Goal: Task Accomplishment & Management: Use online tool/utility

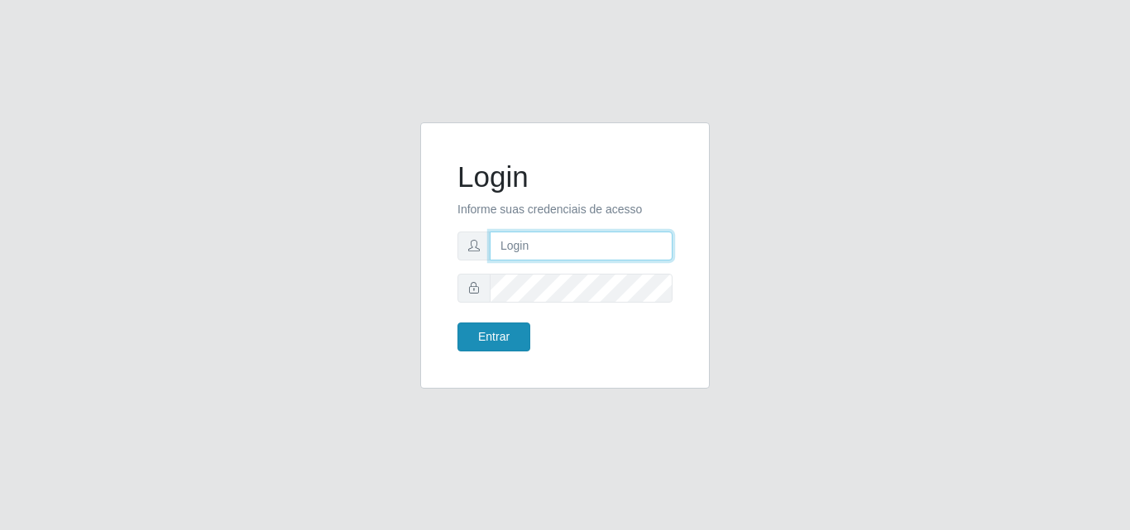
type input "[EMAIL_ADDRESS][DOMAIN_NAME]"
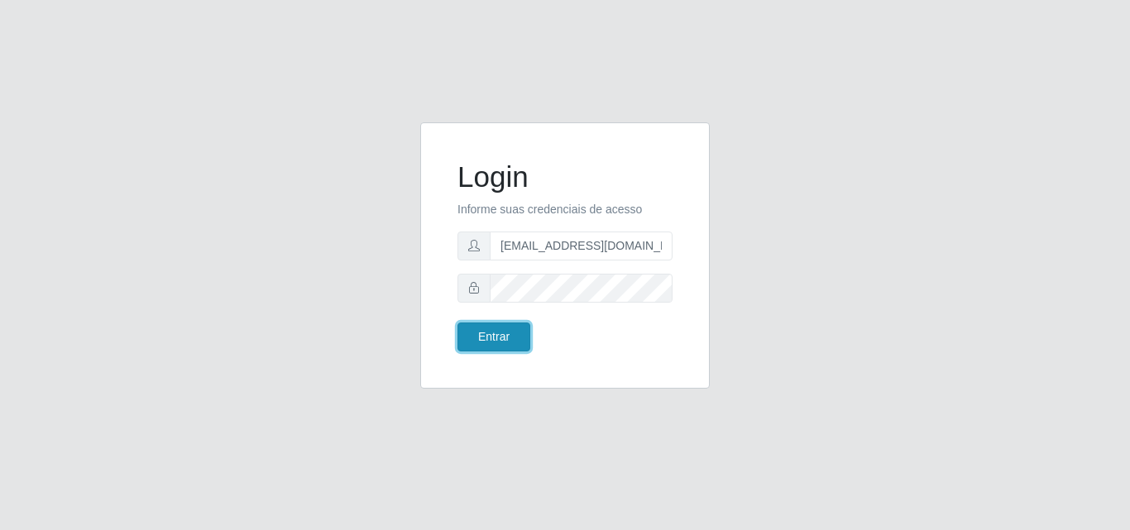
click at [481, 339] on button "Entrar" at bounding box center [494, 337] width 73 height 29
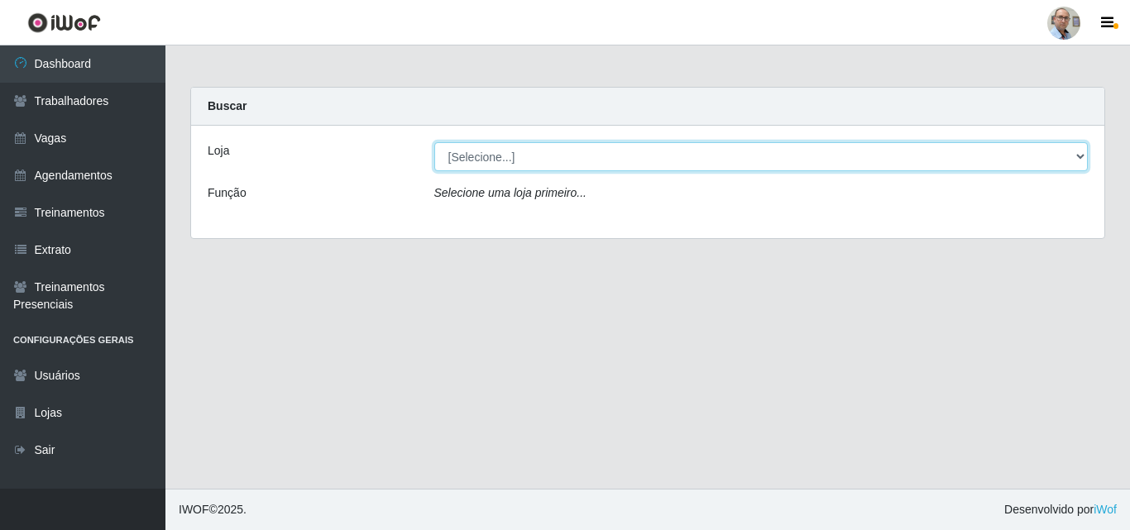
click at [495, 160] on select "[Selecione...] Mar Vermelho - Loja 04" at bounding box center [761, 156] width 654 height 29
select select "251"
click at [434, 142] on select "[Selecione...] Mar Vermelho - Loja 04" at bounding box center [761, 156] width 654 height 29
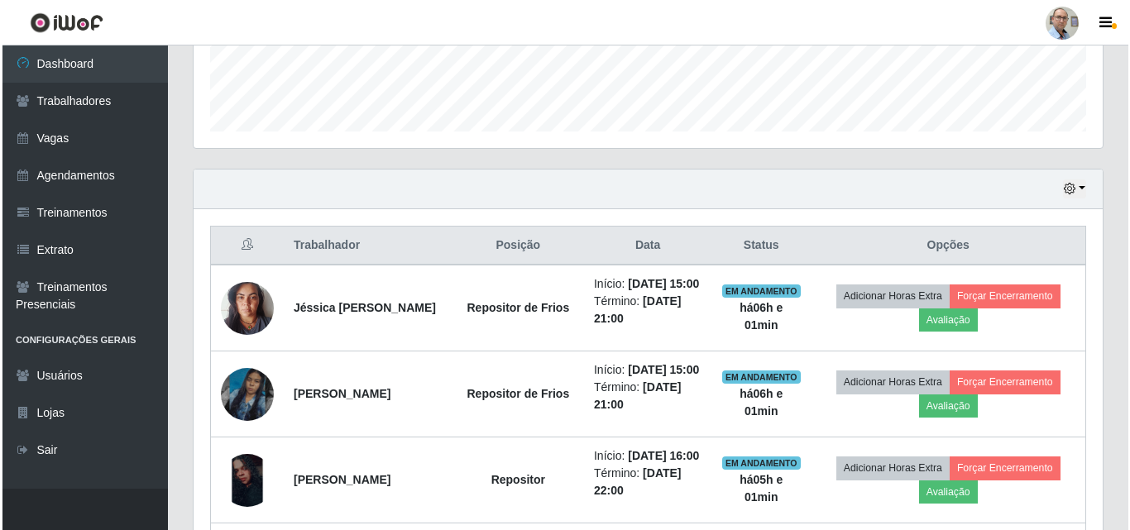
scroll to position [496, 0]
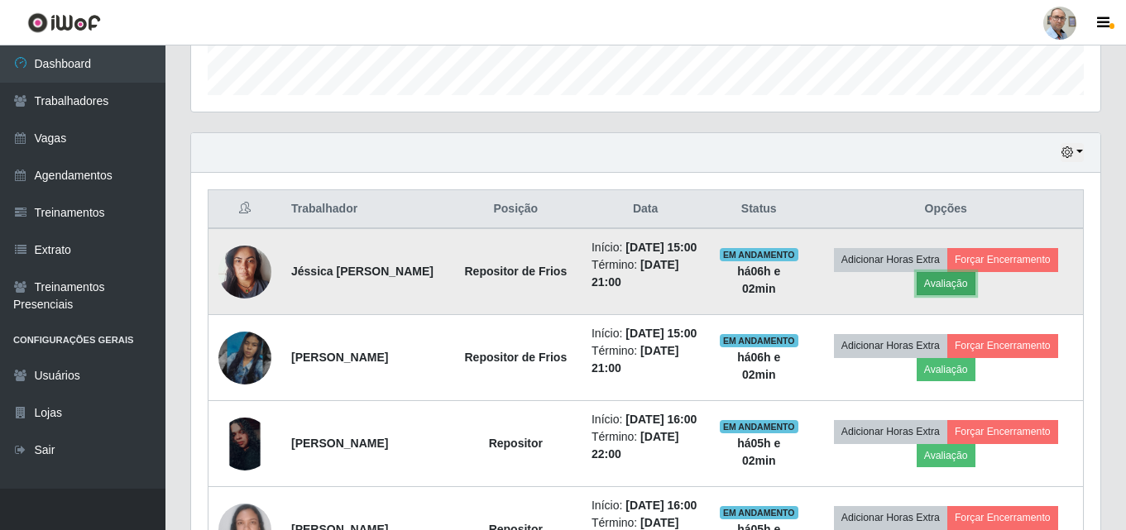
click at [961, 295] on button "Avaliação" at bounding box center [946, 283] width 59 height 23
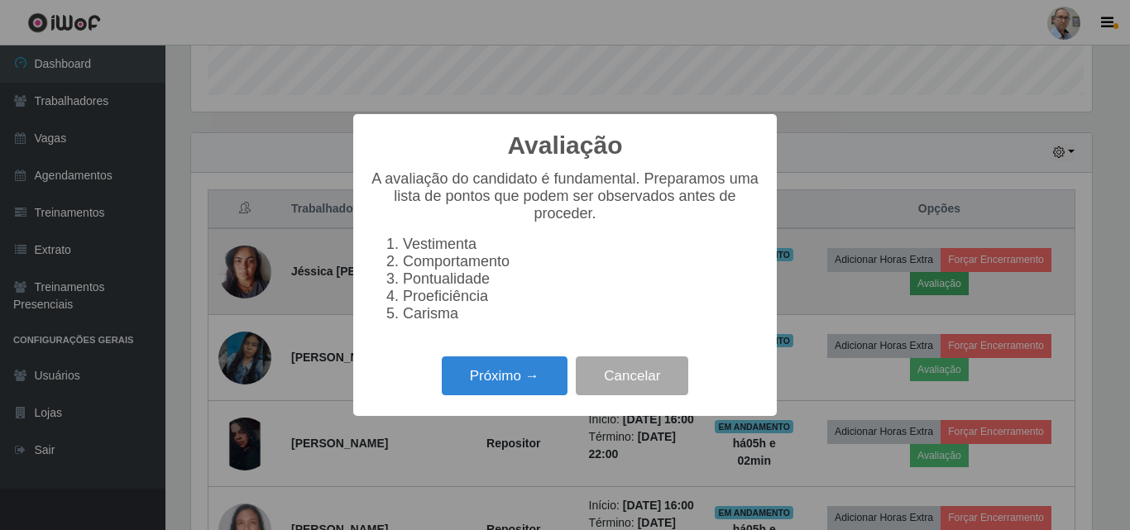
scroll to position [343, 901]
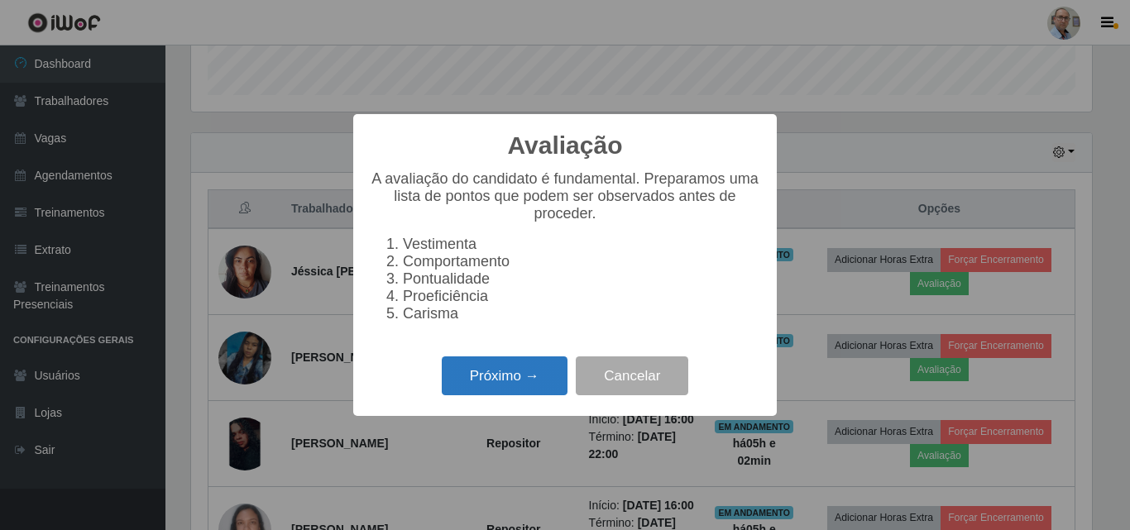
click at [489, 383] on button "Próximo →" at bounding box center [505, 376] width 126 height 39
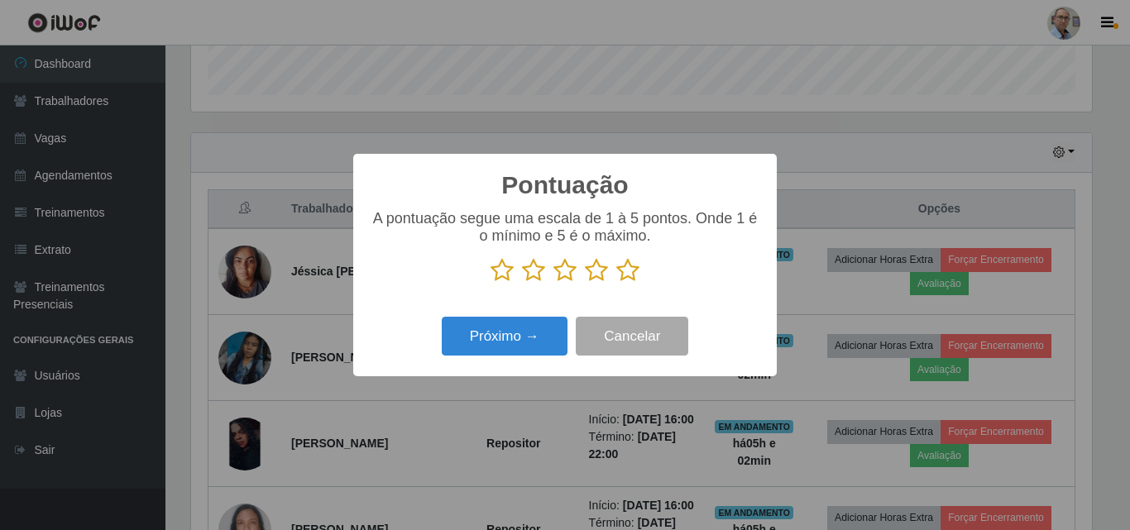
scroll to position [827068, 826510]
click at [621, 271] on icon at bounding box center [627, 270] width 23 height 25
click at [616, 283] on input "radio" at bounding box center [616, 283] width 0 height 0
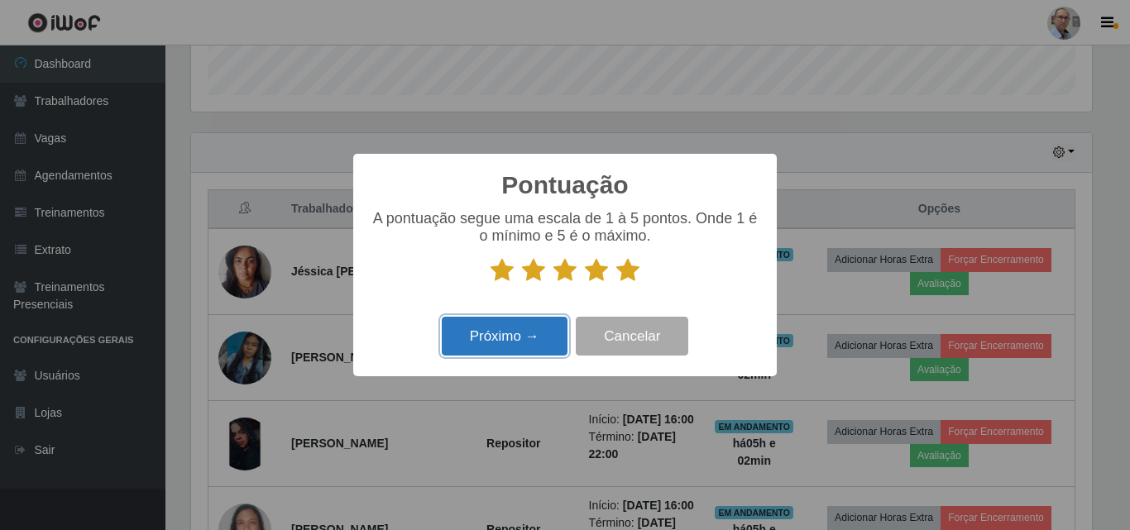
click at [503, 345] on button "Próximo →" at bounding box center [505, 336] width 126 height 39
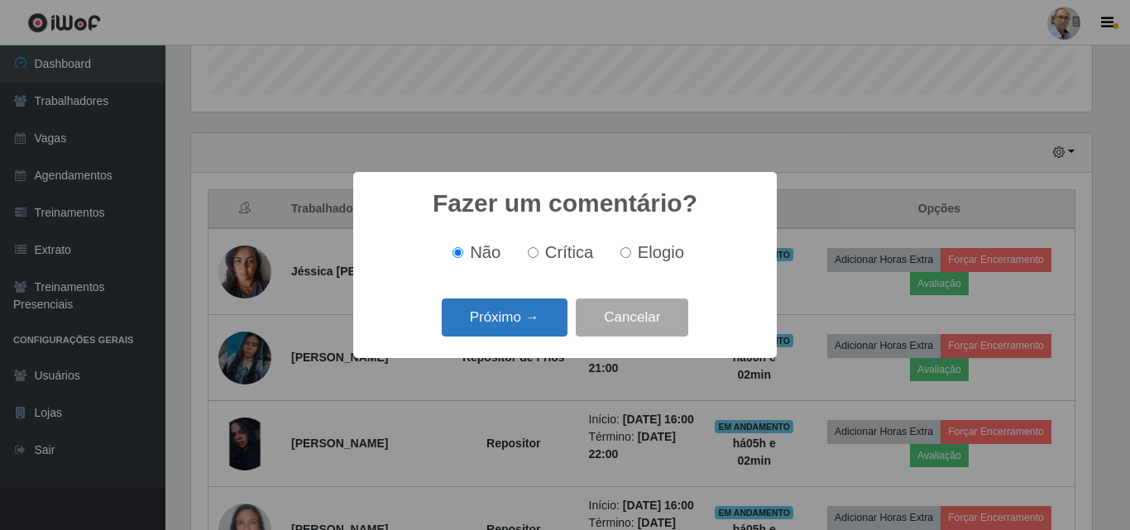
click at [518, 318] on button "Próximo →" at bounding box center [505, 318] width 126 height 39
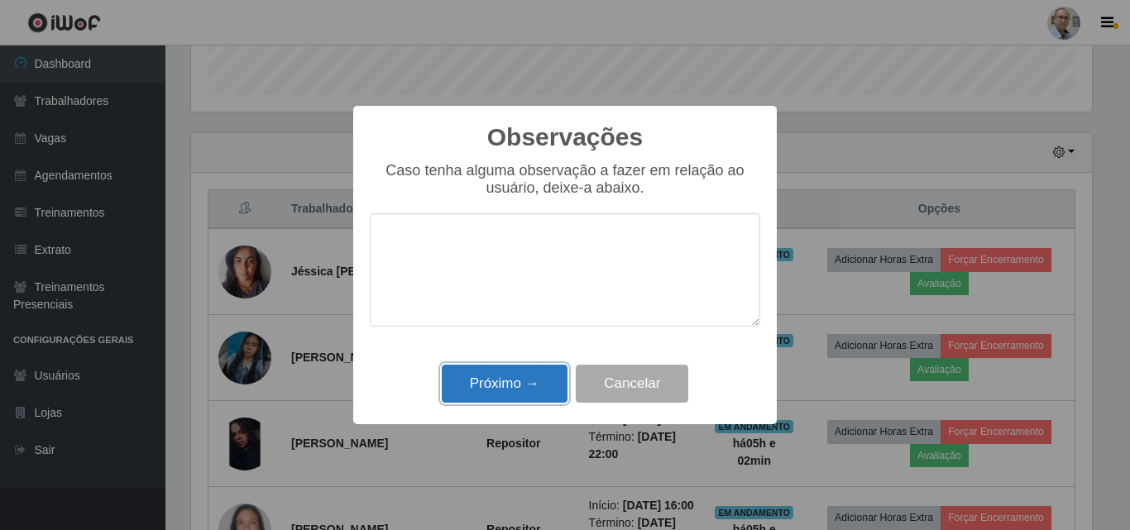
click at [499, 391] on button "Próximo →" at bounding box center [505, 384] width 126 height 39
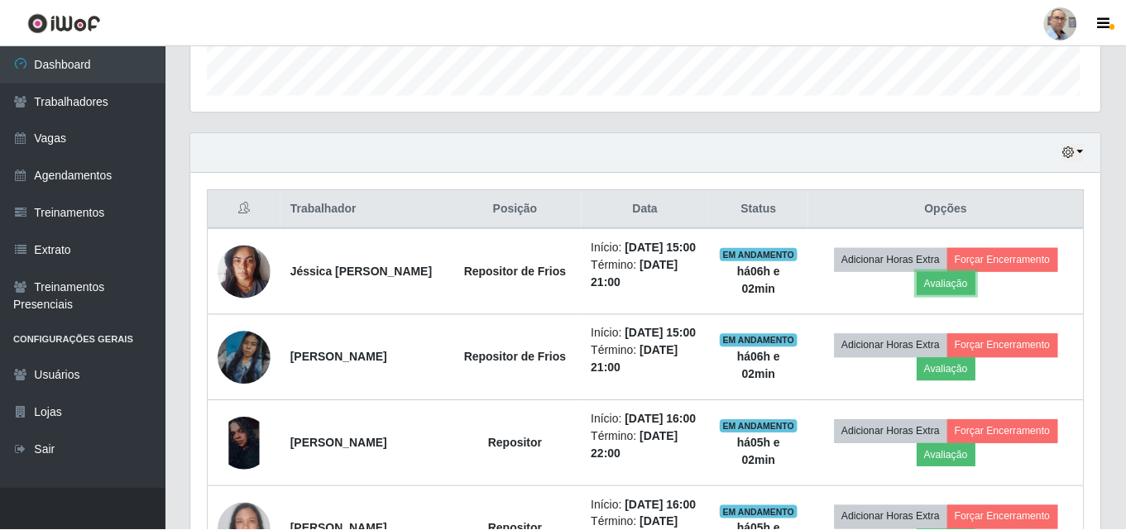
scroll to position [343, 909]
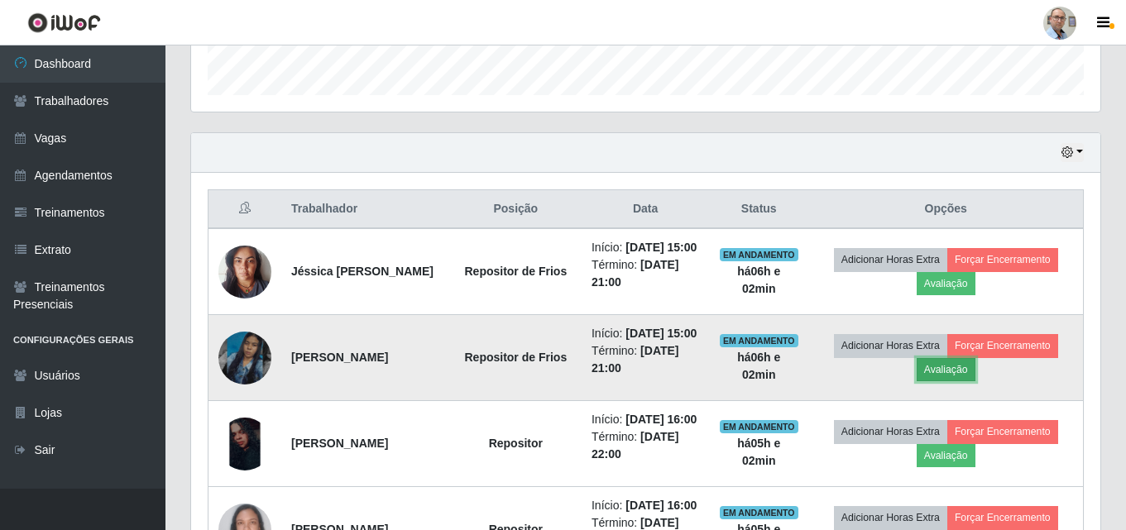
click at [956, 381] on button "Avaliação" at bounding box center [946, 369] width 59 height 23
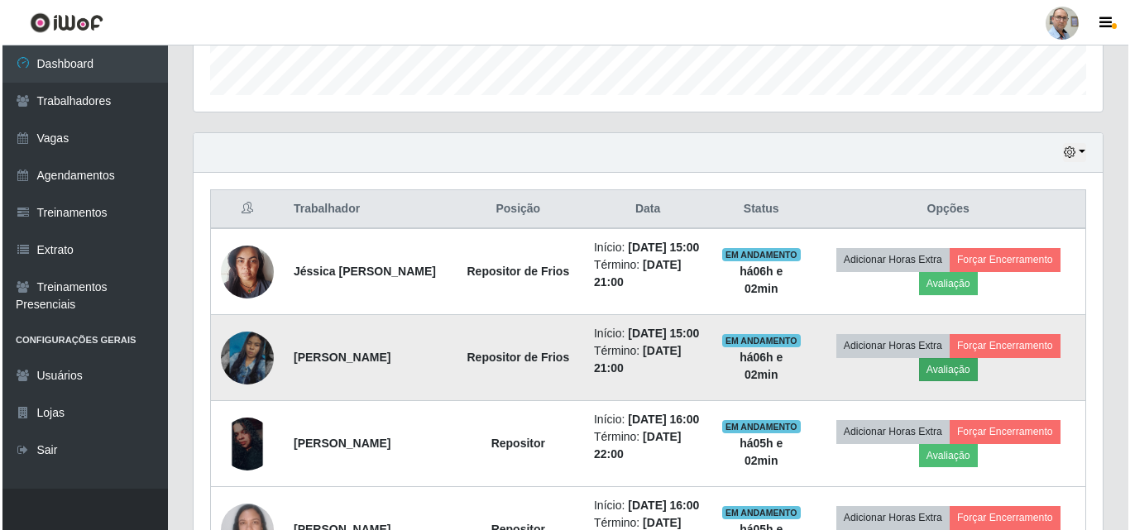
scroll to position [343, 901]
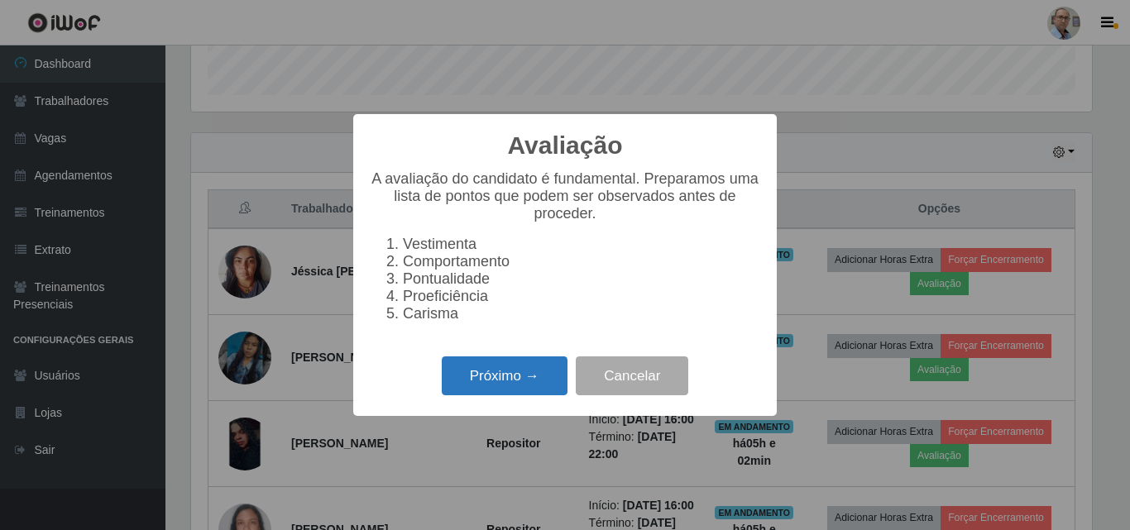
click at [496, 386] on button "Próximo →" at bounding box center [505, 376] width 126 height 39
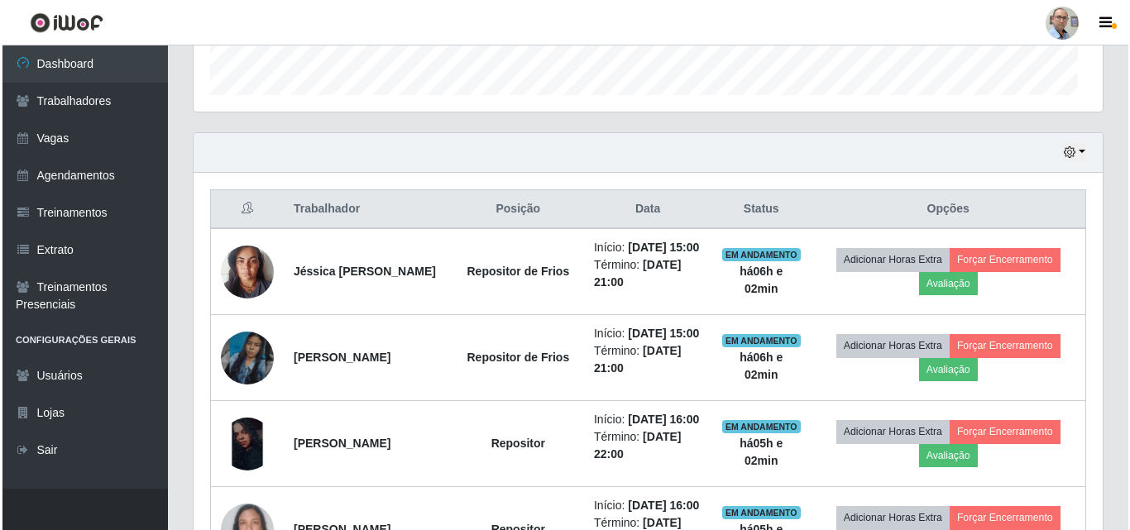
scroll to position [343, 909]
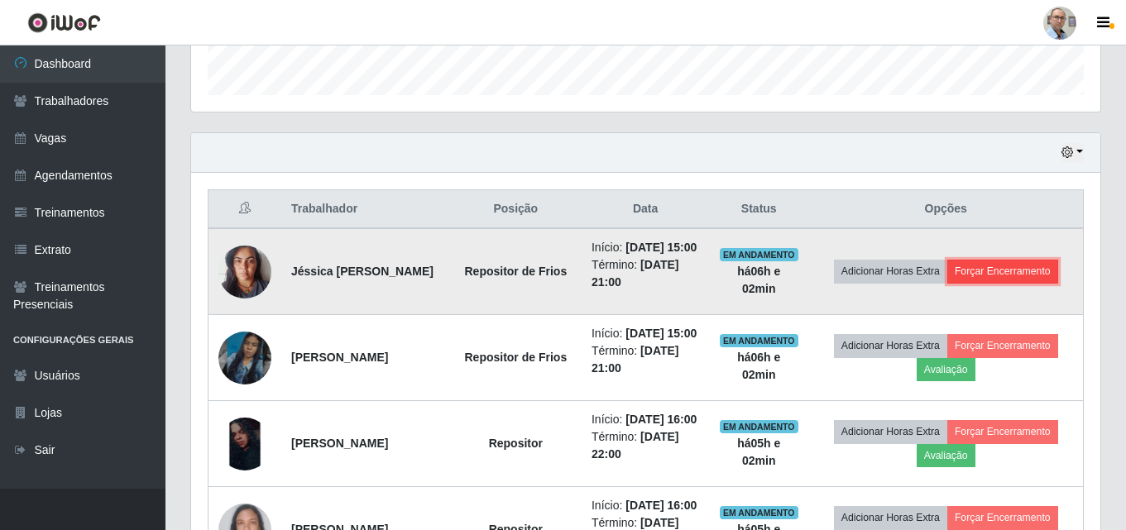
click at [1022, 280] on button "Forçar Encerramento" at bounding box center [1002, 271] width 111 height 23
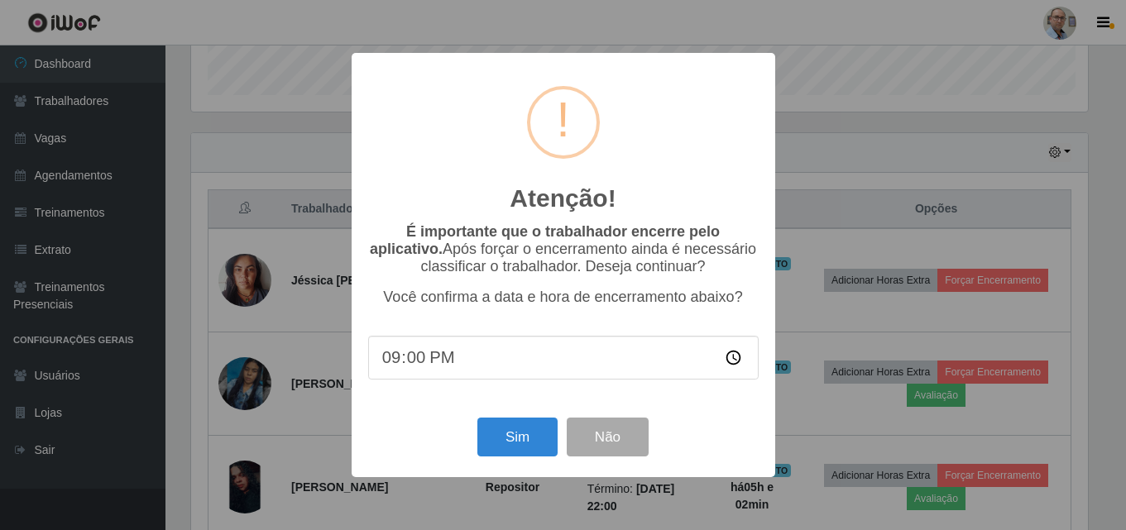
scroll to position [343, 901]
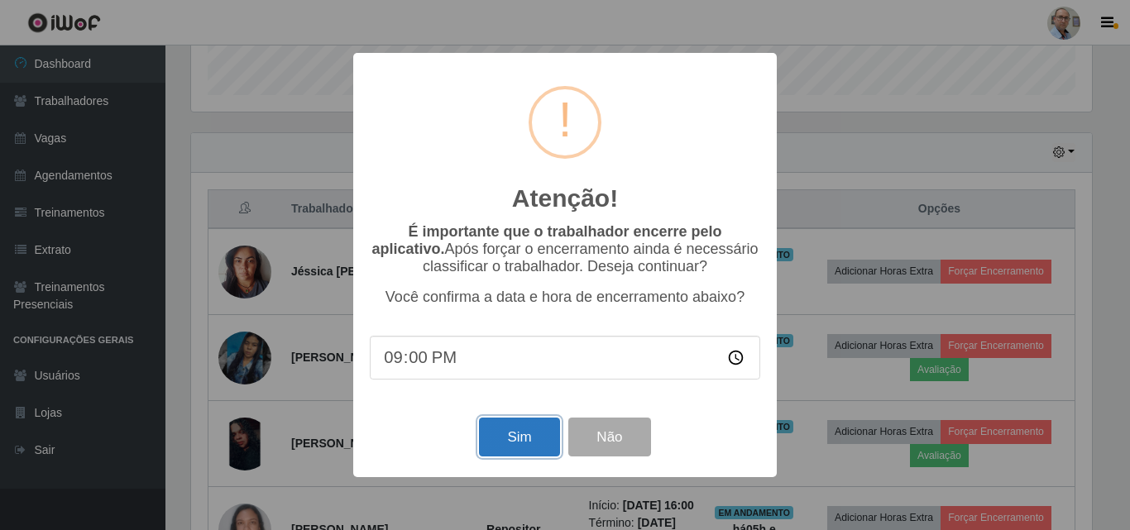
click at [500, 443] on button "Sim" at bounding box center [519, 437] width 80 height 39
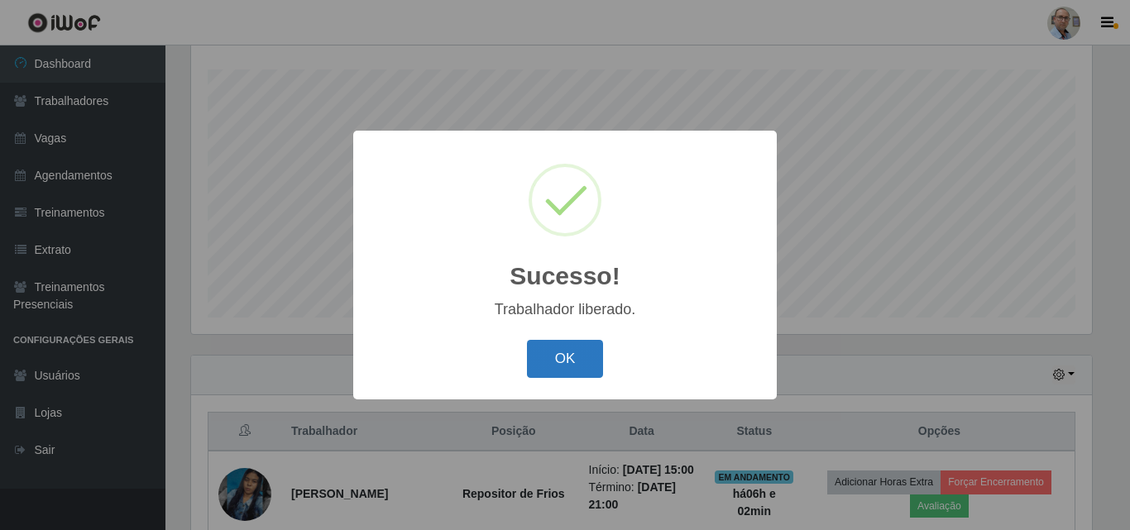
click at [577, 347] on button "OK" at bounding box center [565, 359] width 77 height 39
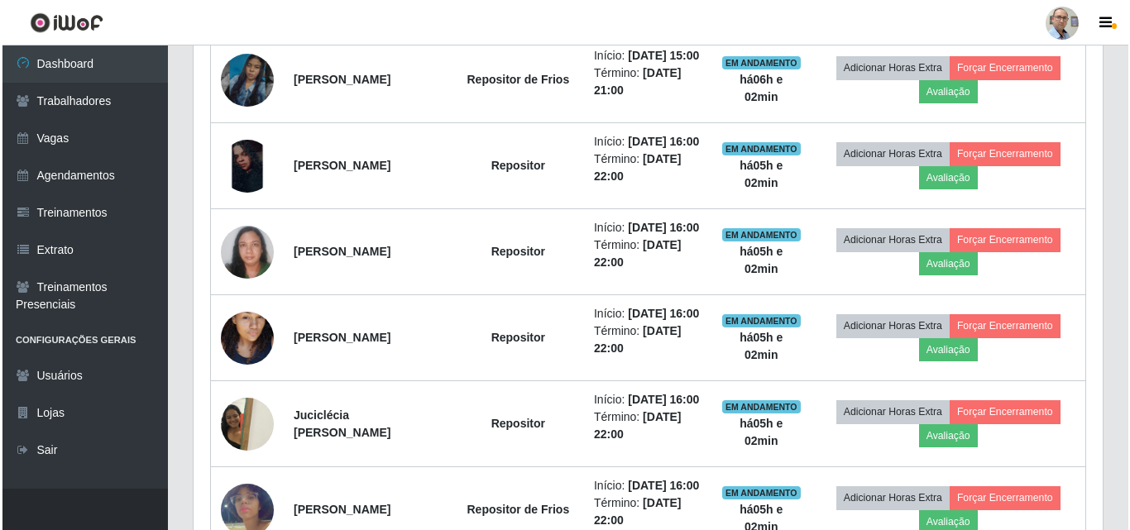
scroll to position [688, 0]
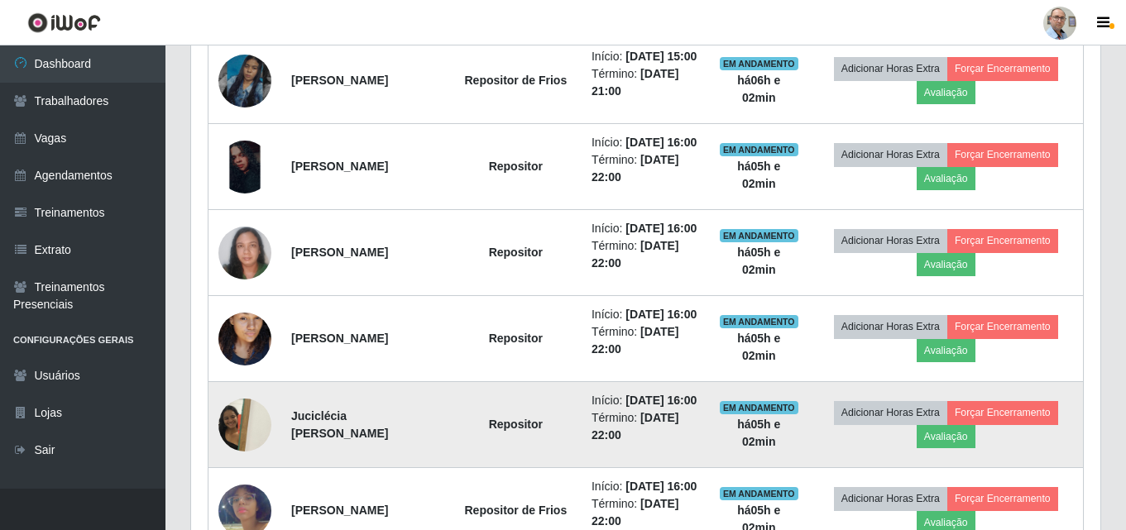
click at [247, 460] on img at bounding box center [244, 425] width 53 height 70
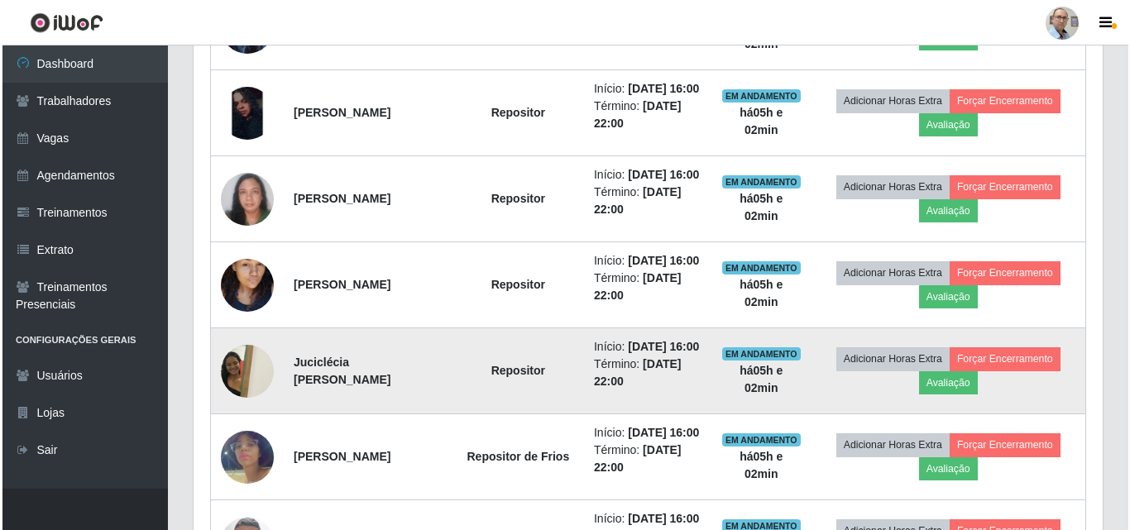
scroll to position [770, 0]
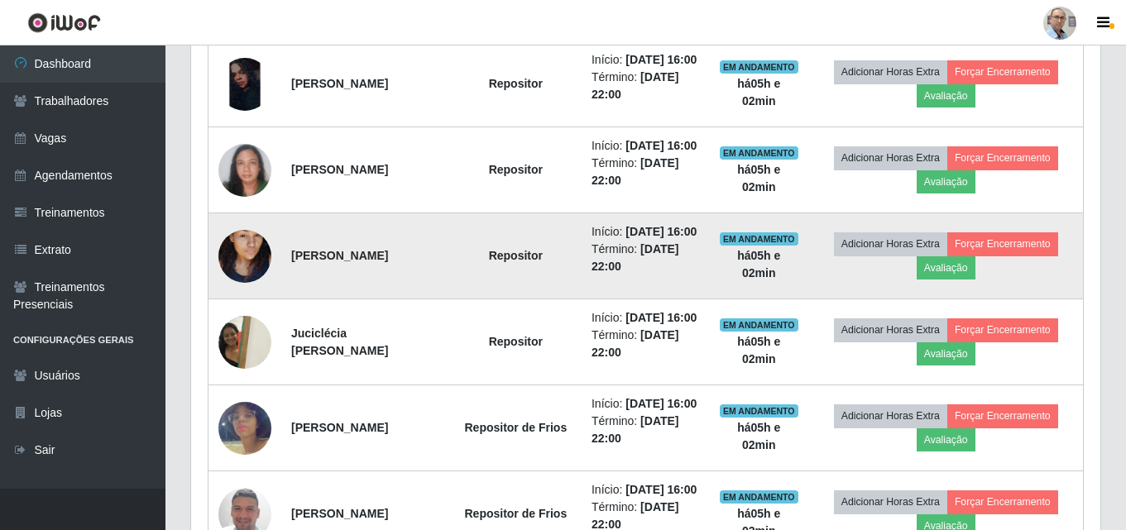
click at [239, 304] on img at bounding box center [244, 256] width 53 height 94
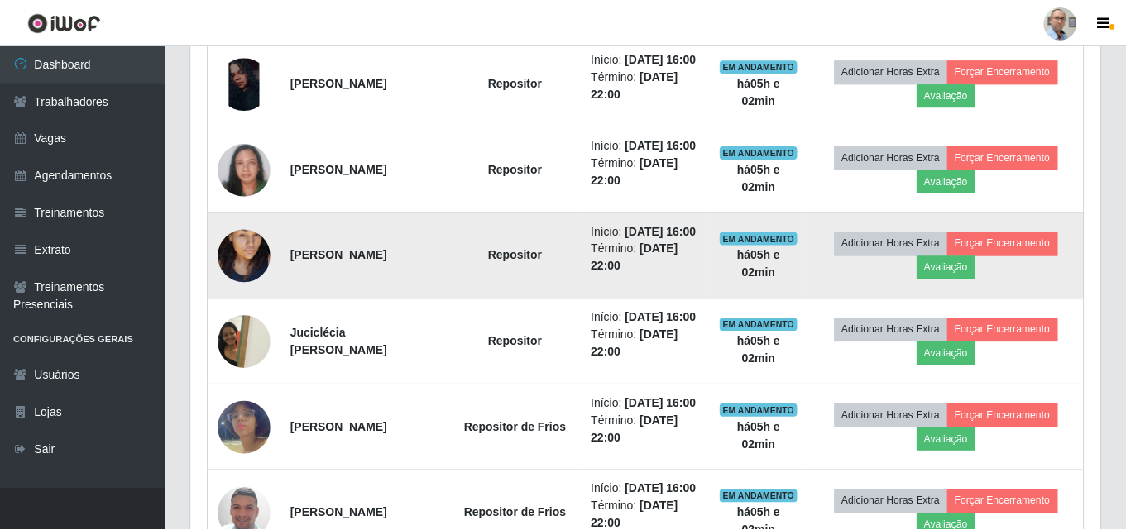
scroll to position [0, 0]
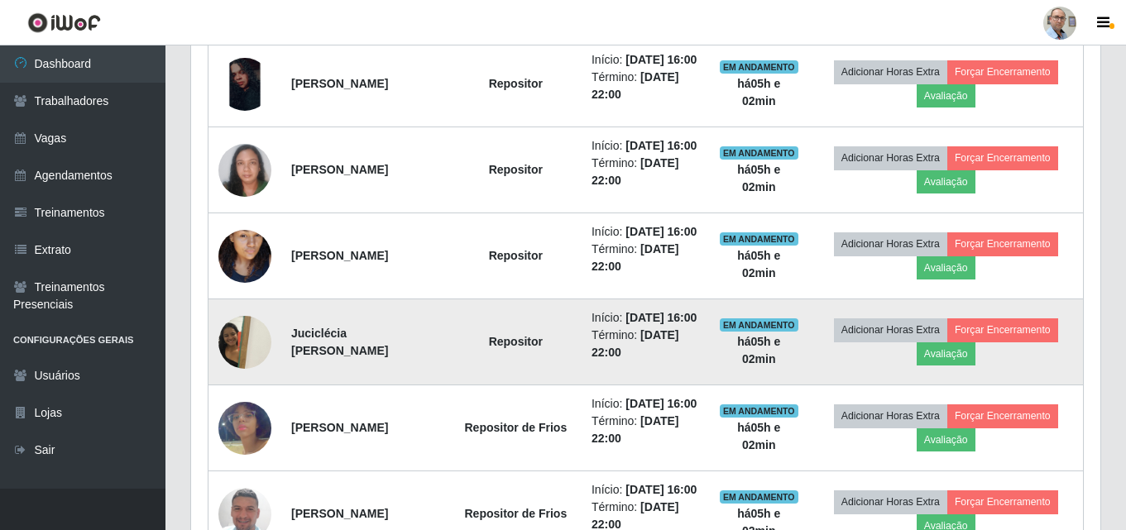
click at [247, 377] on img at bounding box center [244, 342] width 53 height 70
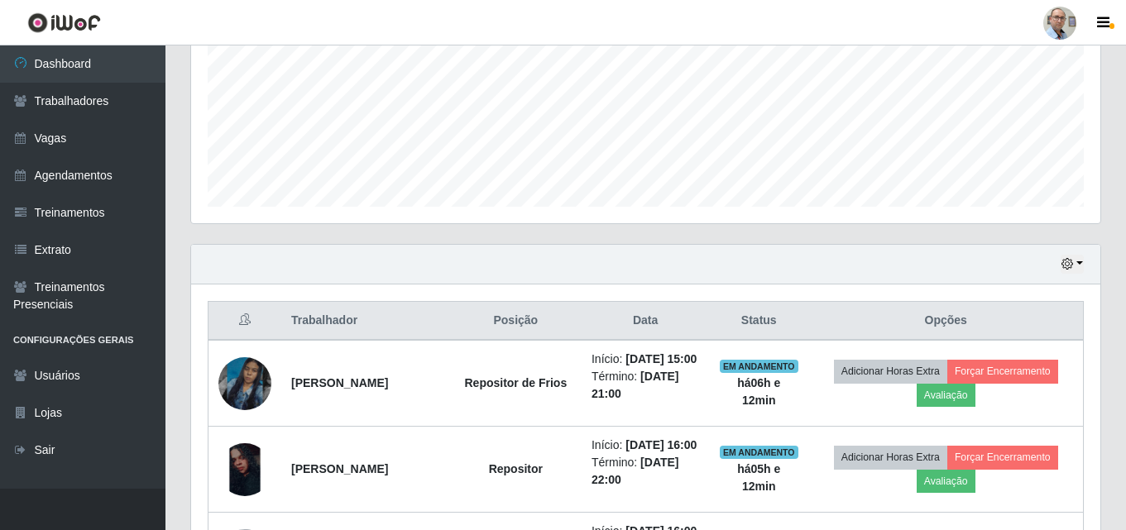
scroll to position [414, 0]
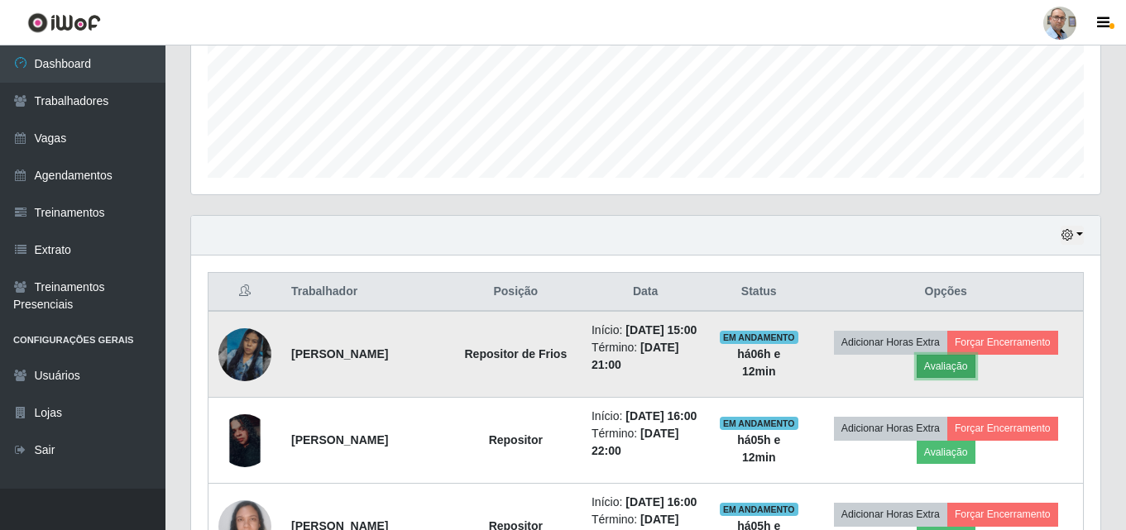
click at [951, 378] on button "Avaliação" at bounding box center [946, 366] width 59 height 23
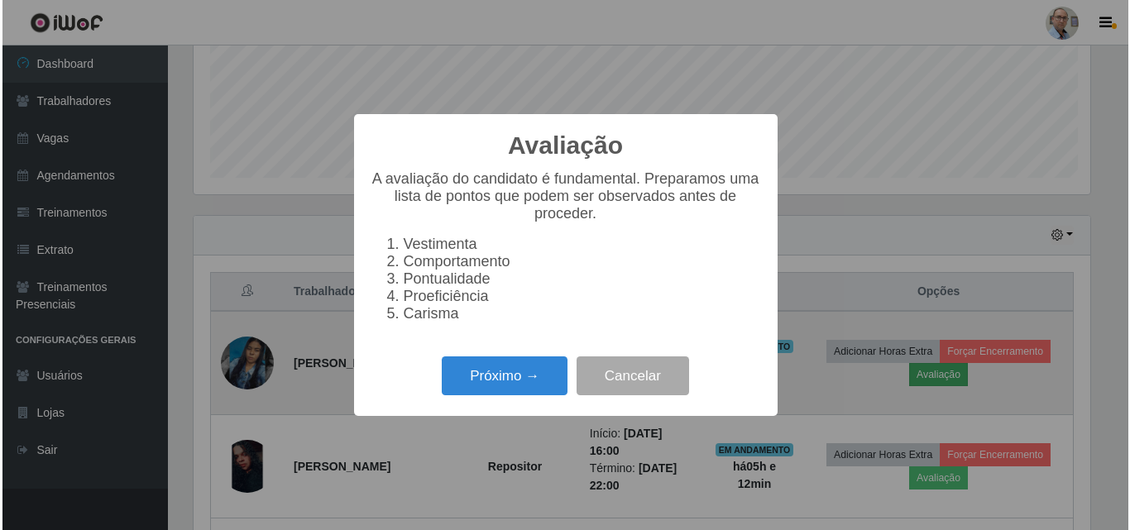
scroll to position [343, 901]
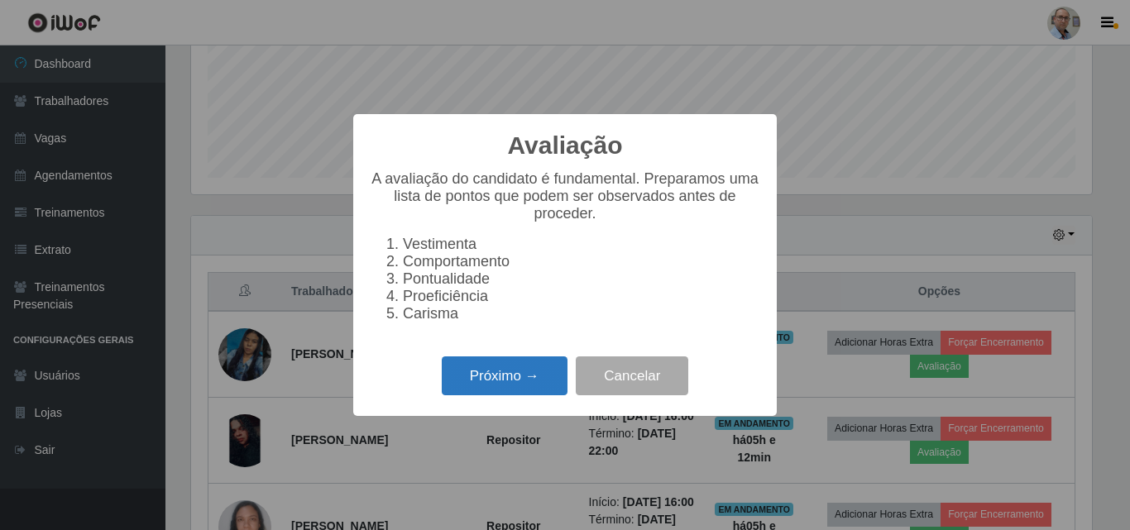
click at [469, 386] on button "Próximo →" at bounding box center [505, 376] width 126 height 39
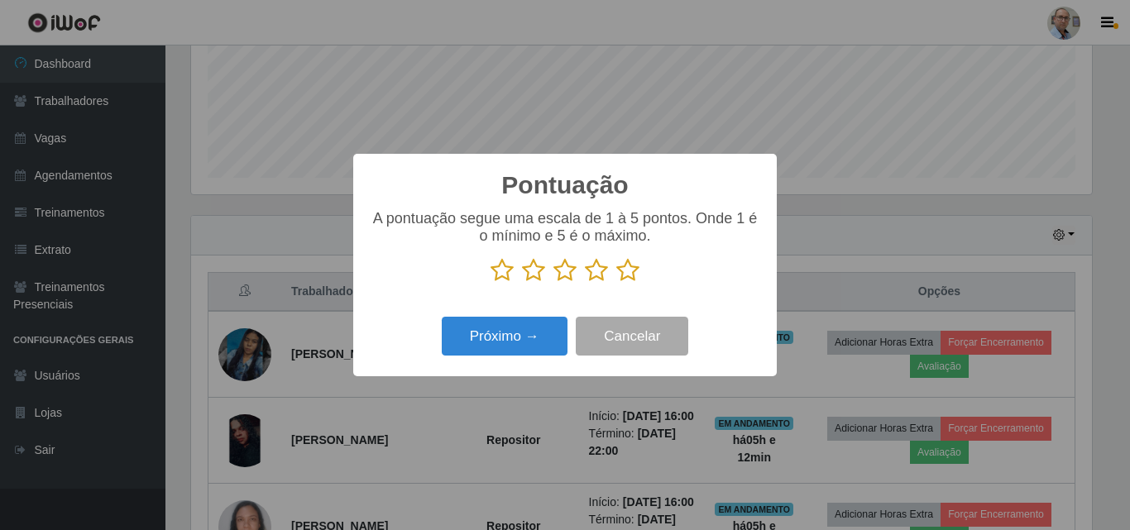
click at [626, 275] on icon at bounding box center [627, 270] width 23 height 25
click at [616, 283] on input "radio" at bounding box center [616, 283] width 0 height 0
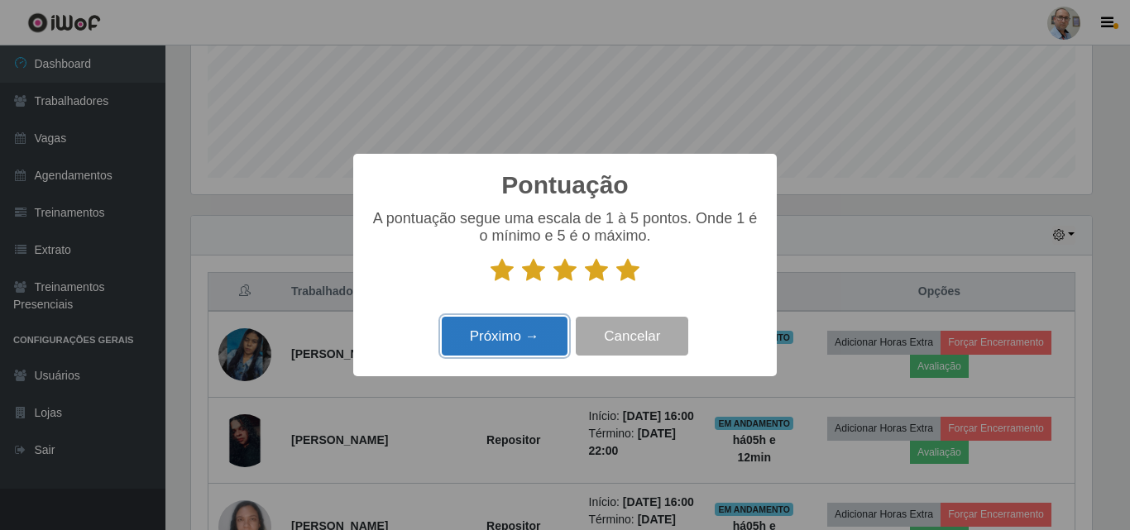
click at [507, 346] on button "Próximo →" at bounding box center [505, 336] width 126 height 39
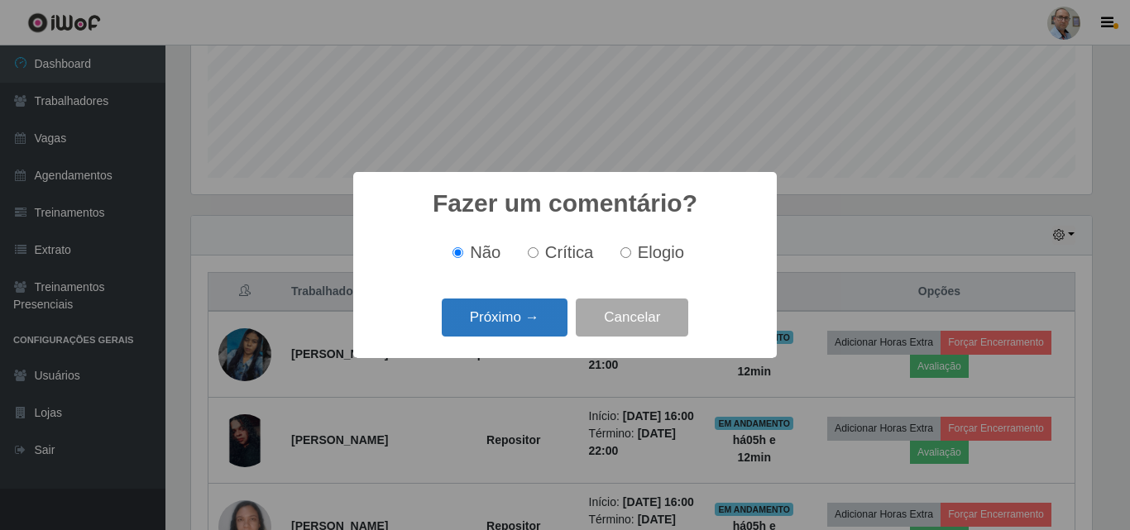
click at [521, 314] on button "Próximo →" at bounding box center [505, 318] width 126 height 39
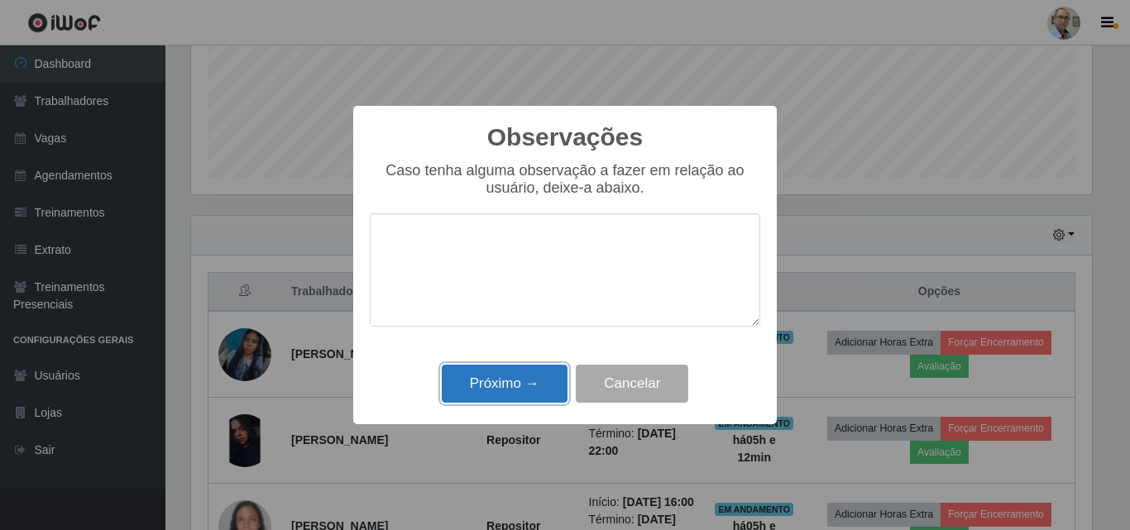
click at [512, 375] on button "Próximo →" at bounding box center [505, 384] width 126 height 39
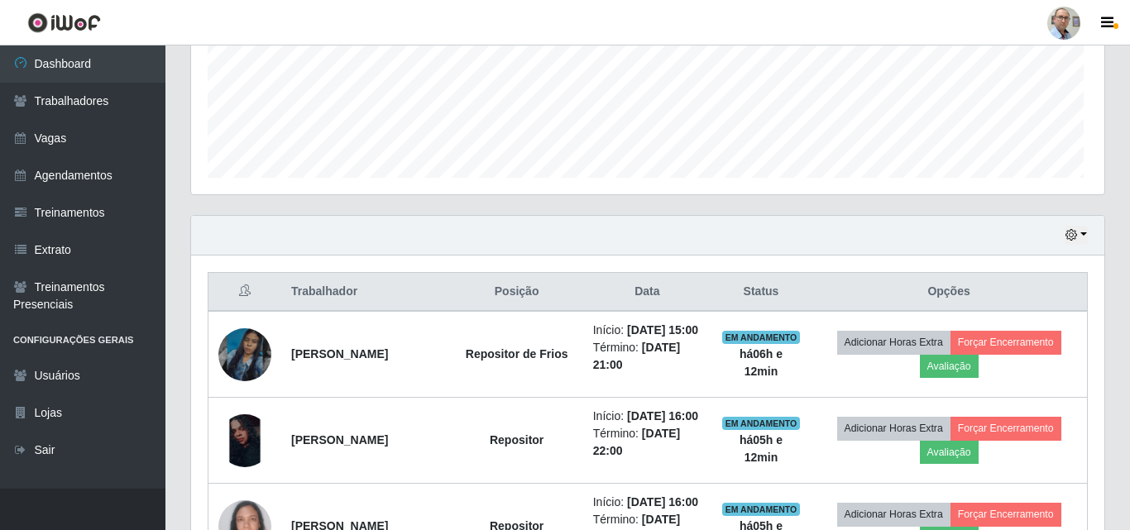
scroll to position [343, 909]
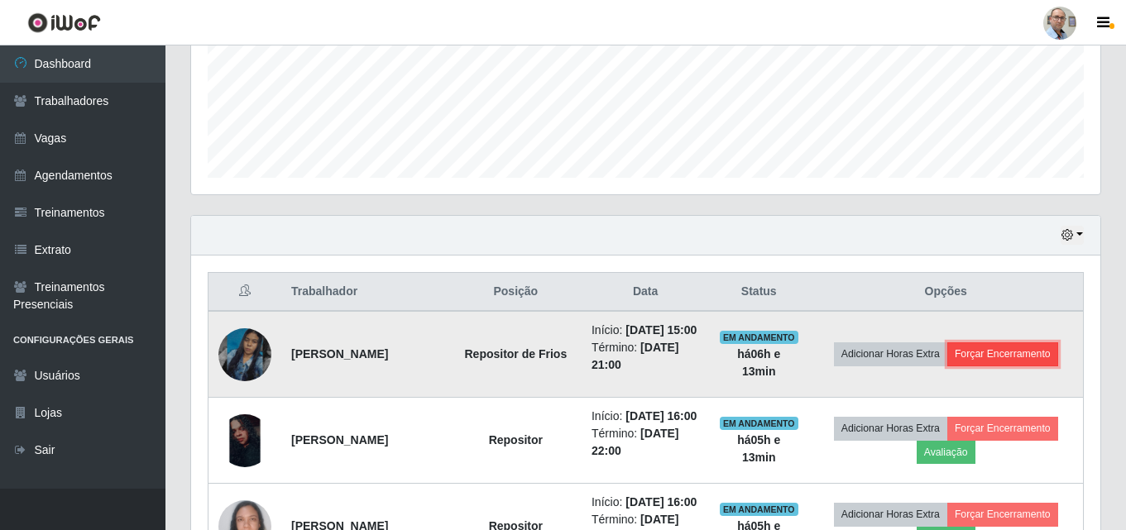
click at [990, 352] on button "Forçar Encerramento" at bounding box center [1002, 354] width 111 height 23
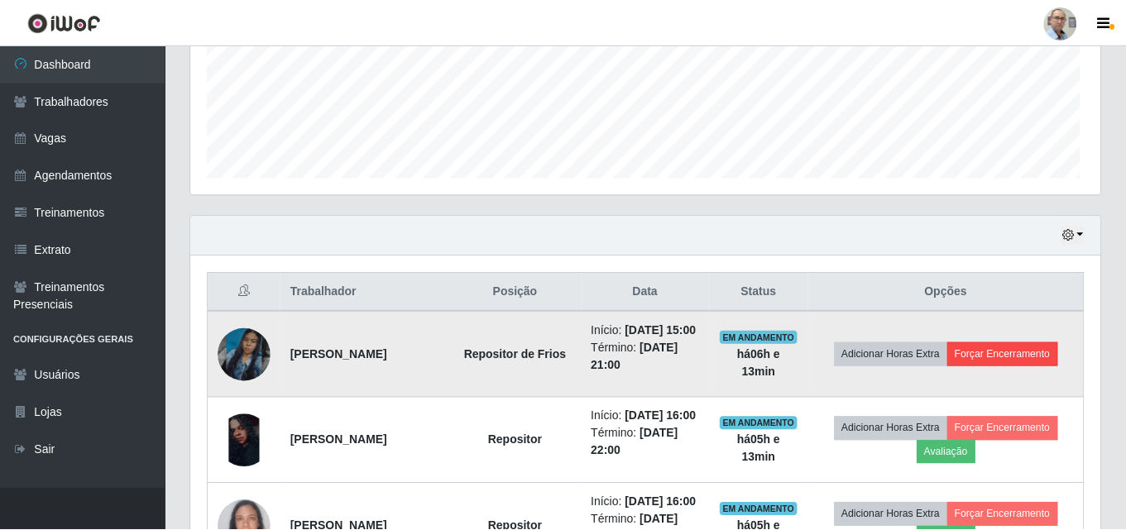
scroll to position [343, 901]
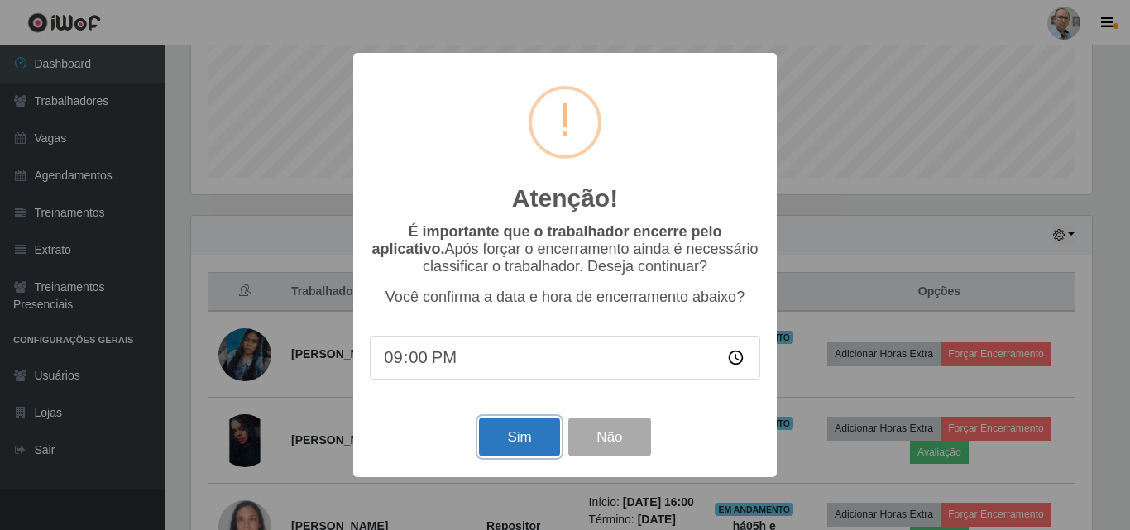
click at [511, 439] on button "Sim" at bounding box center [519, 437] width 80 height 39
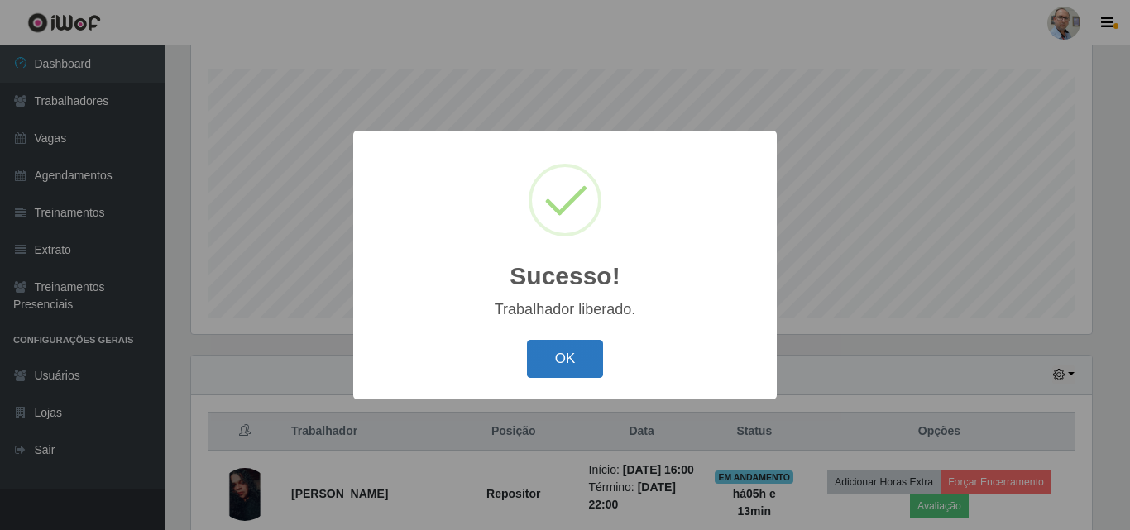
click at [587, 367] on button "OK" at bounding box center [565, 359] width 77 height 39
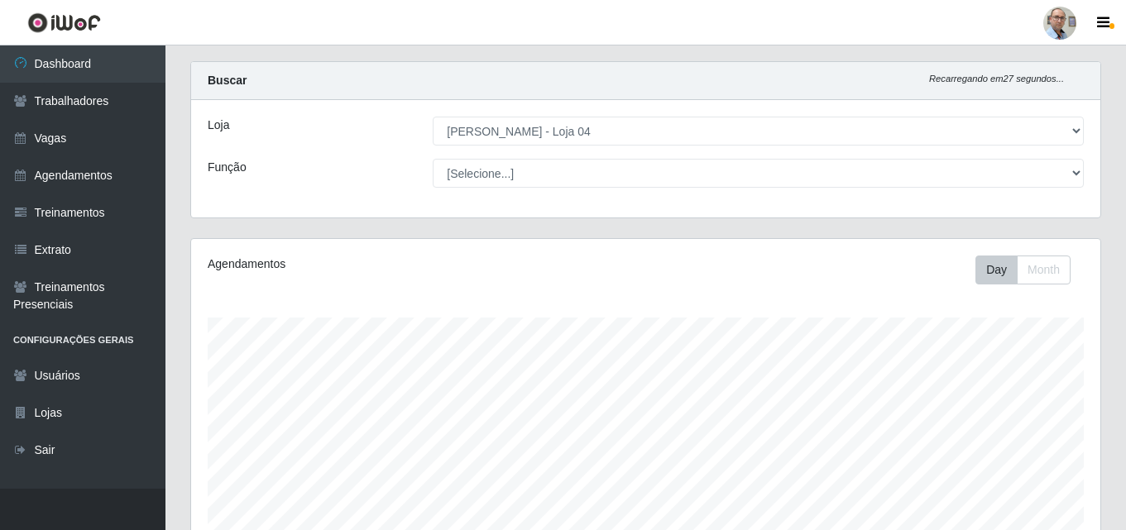
scroll to position [0, 0]
